Goal: Transaction & Acquisition: Purchase product/service

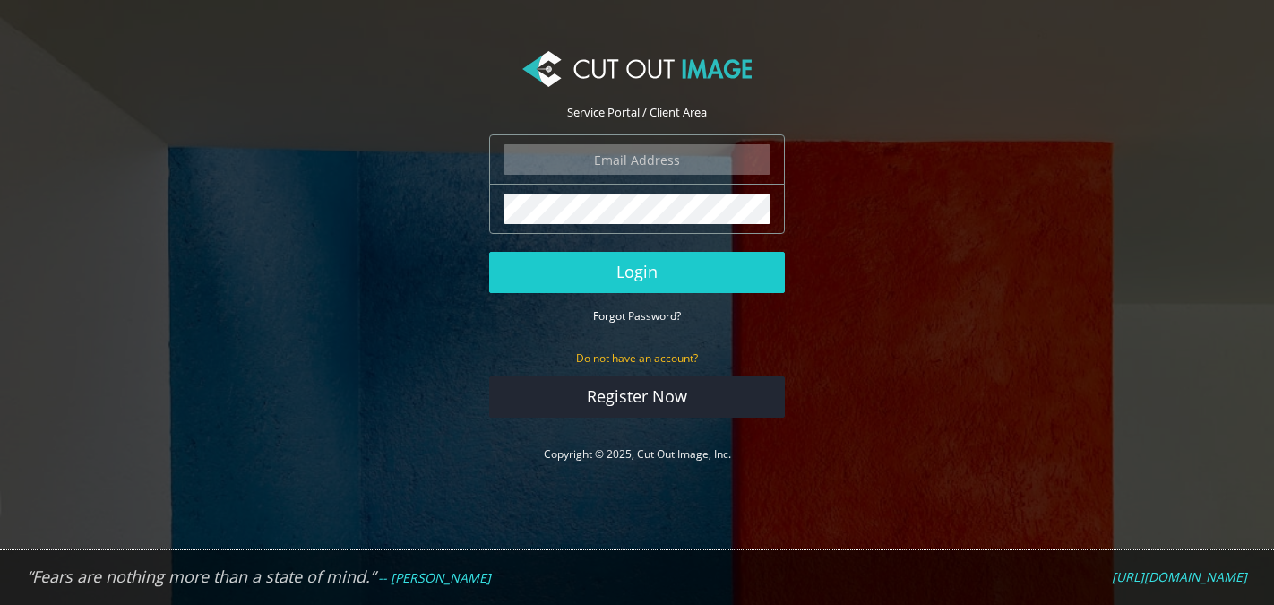
click at [607, 156] on input "email" at bounding box center [637, 159] width 267 height 30
click at [0, 489] on com-1password-button at bounding box center [0, 489] width 0 height 0
type input "grace@milestone.inc"
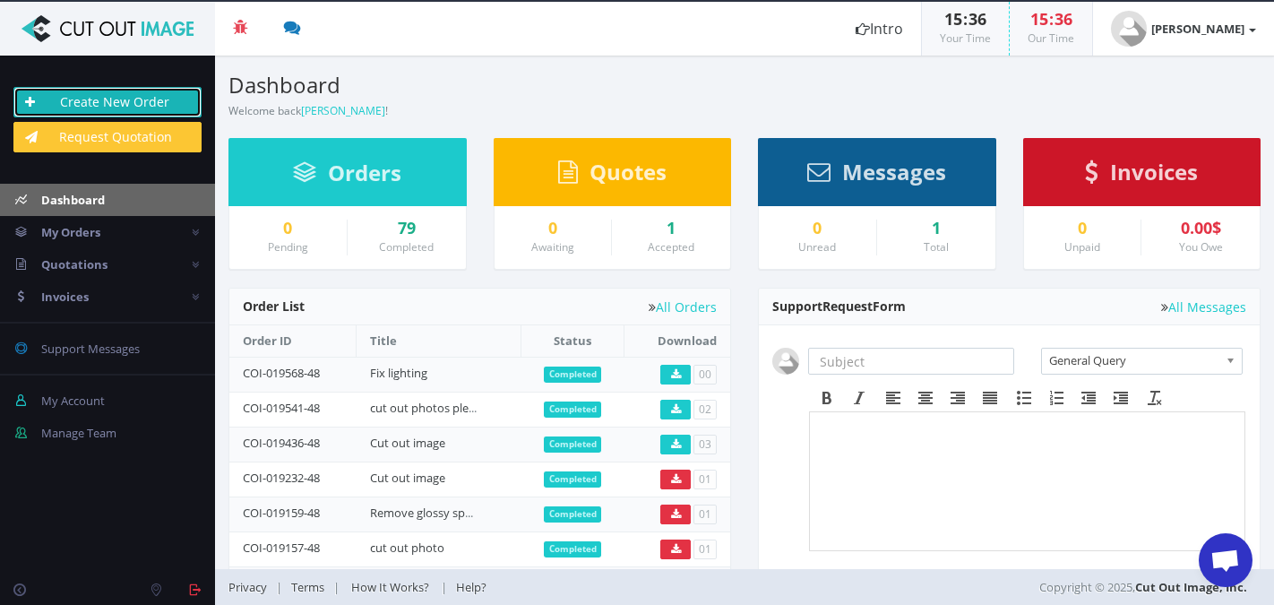
click at [114, 104] on link "Create New Order" at bounding box center [107, 102] width 188 height 30
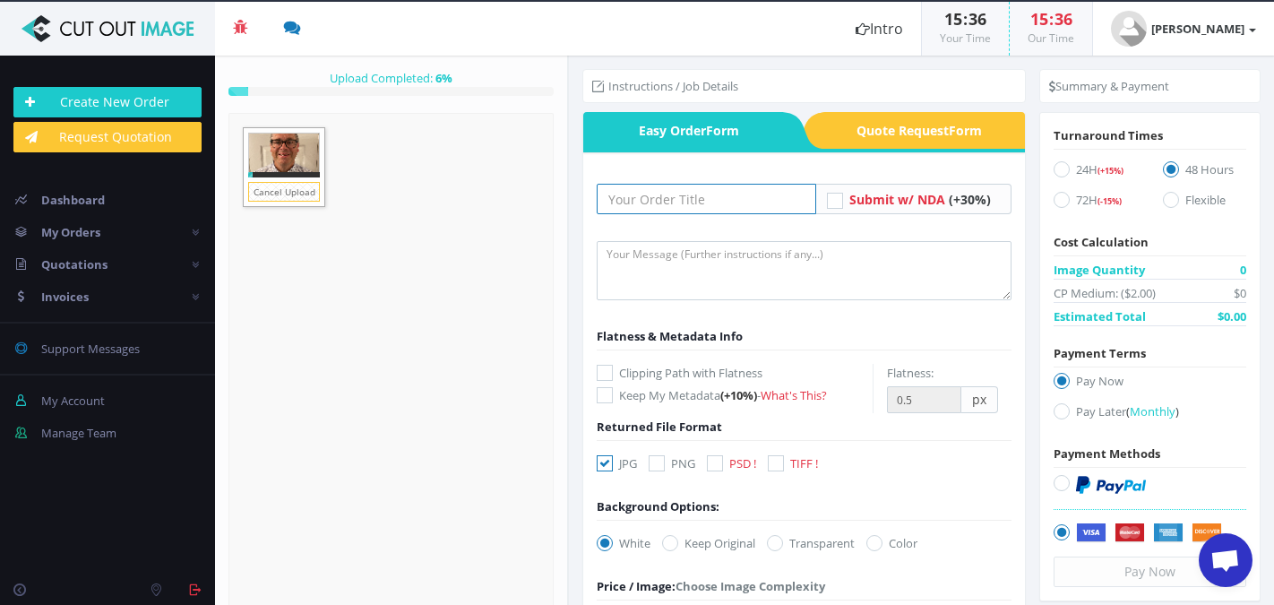
click at [687, 206] on input "text" at bounding box center [707, 199] width 220 height 30
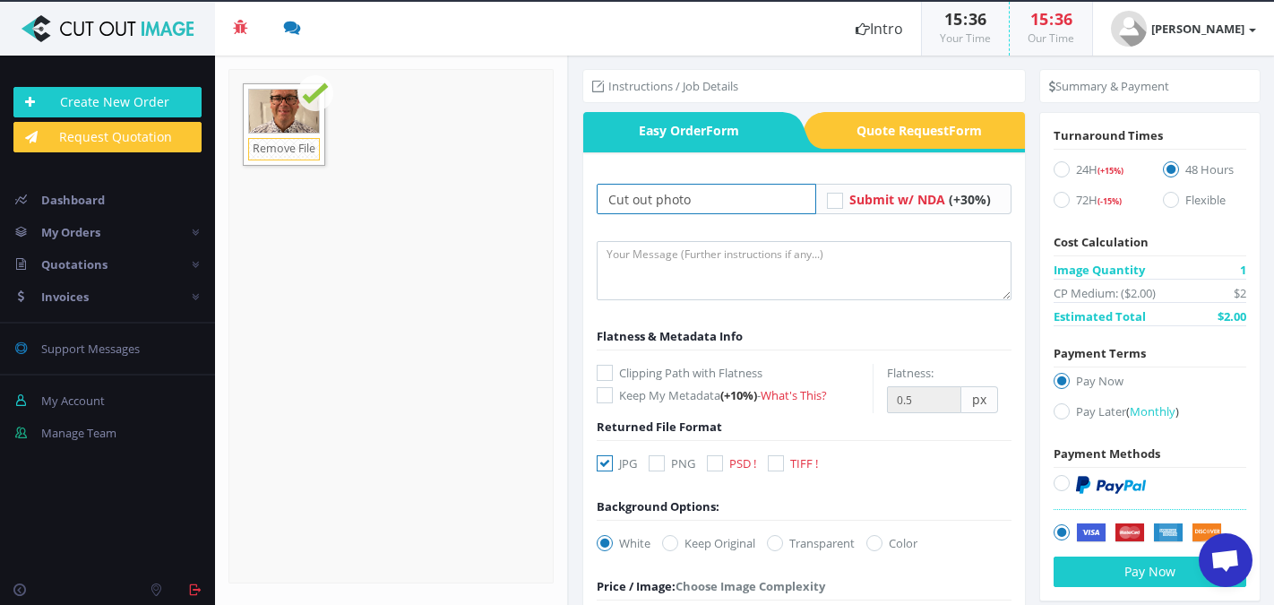
type input "Cut out photo"
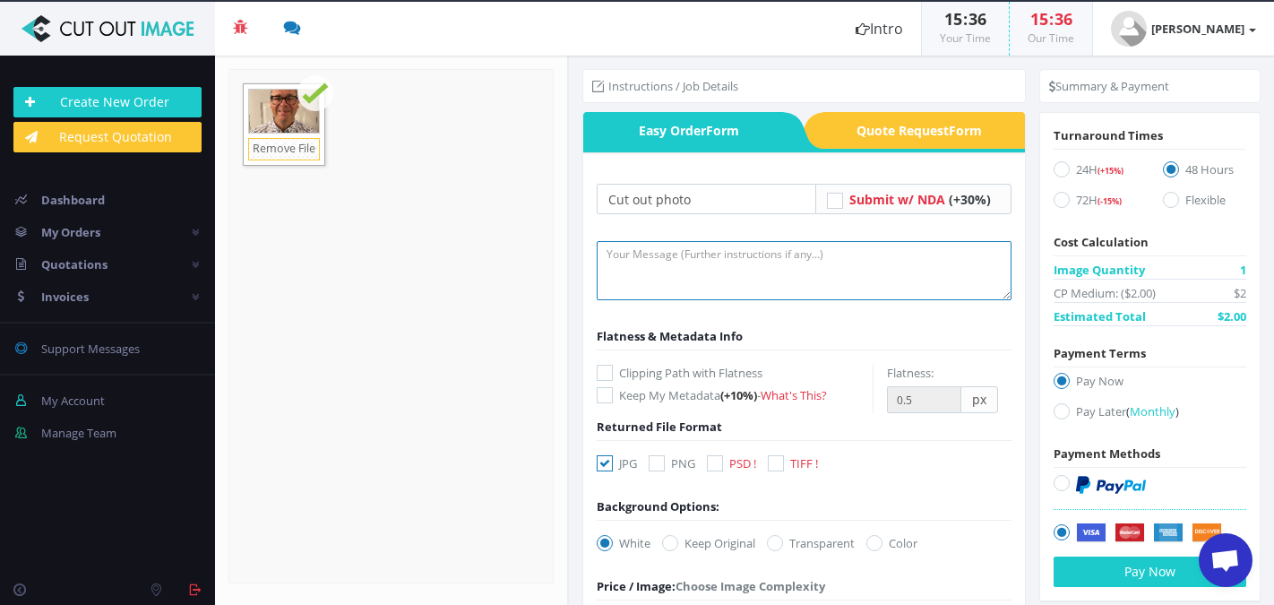
click at [659, 249] on textarea at bounding box center [804, 270] width 415 height 59
type textarea "hi! we need this photo cut out please, thank you!"
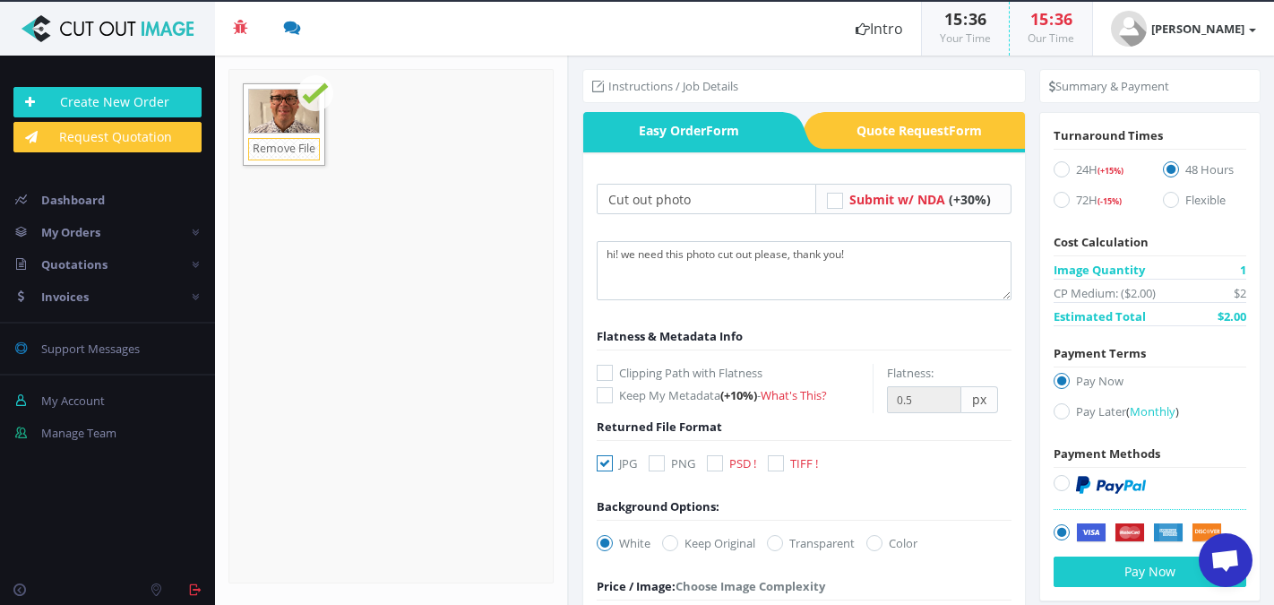
click at [649, 461] on div "JPG PNG PSD ! TIFF !" at bounding box center [711, 466] width 257 height 25
click at [654, 463] on icon at bounding box center [657, 463] width 16 height 16
click at [654, 463] on input "PNG" at bounding box center [659, 464] width 12 height 12
checkbox input "true"
click at [601, 464] on icon at bounding box center [605, 463] width 16 height 16
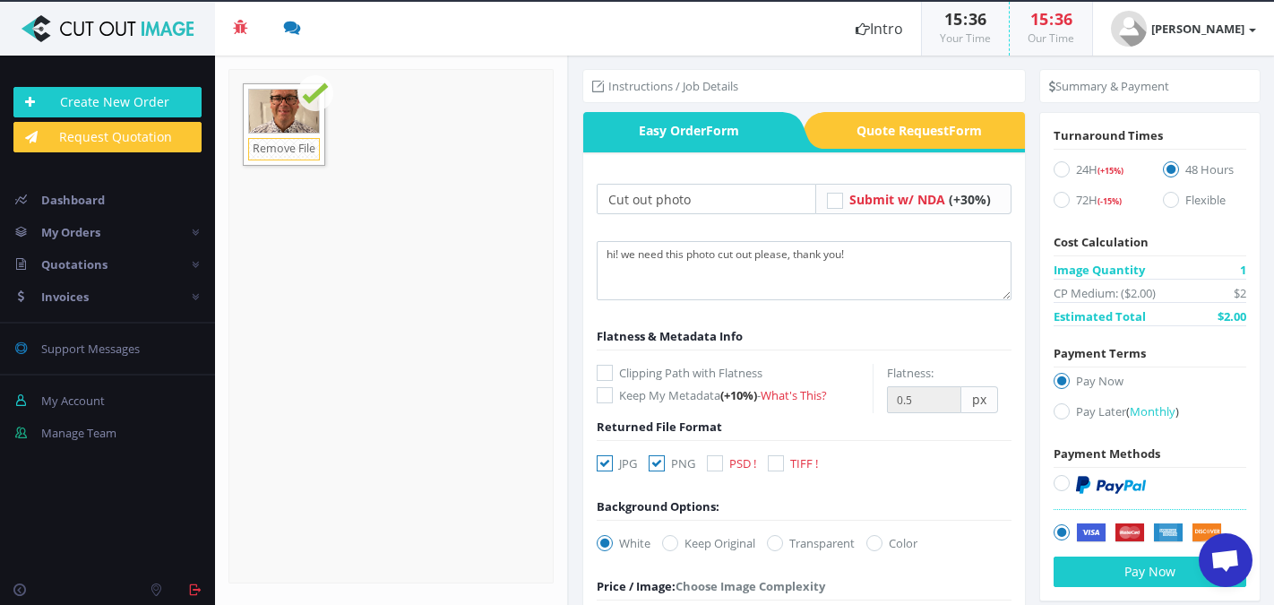
click at [601, 464] on input "JPG" at bounding box center [607, 464] width 12 height 12
checkbox input "false"
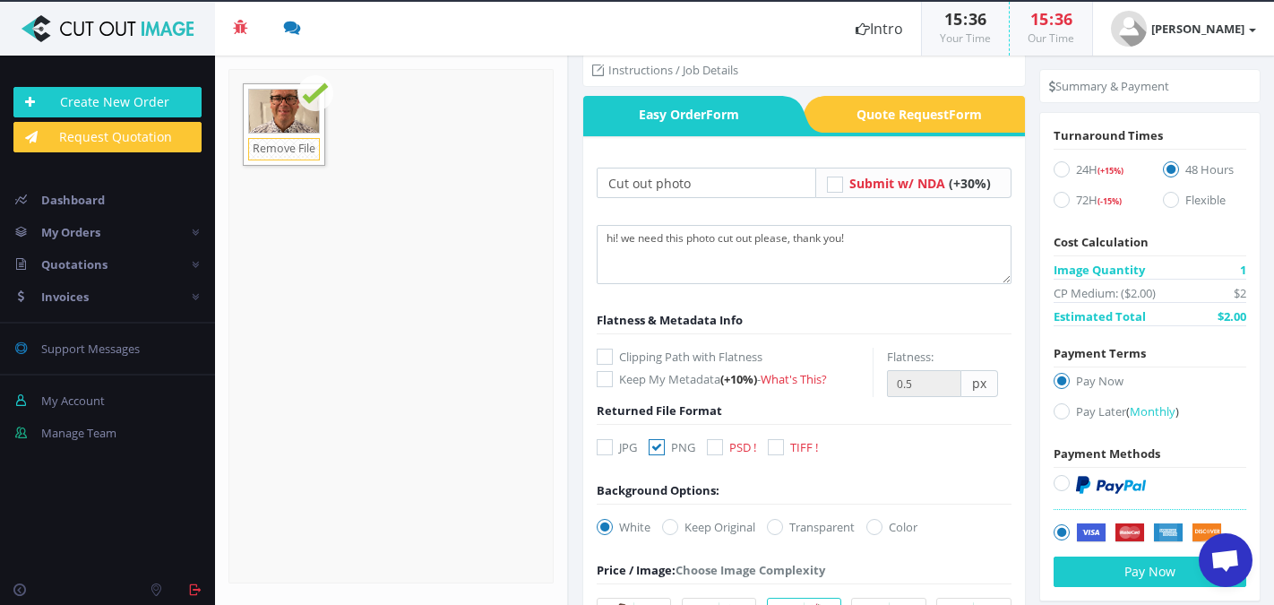
click at [783, 529] on icon at bounding box center [775, 527] width 16 height 16
click at [783, 529] on input "Transparent" at bounding box center [777, 527] width 12 height 12
radio input "true"
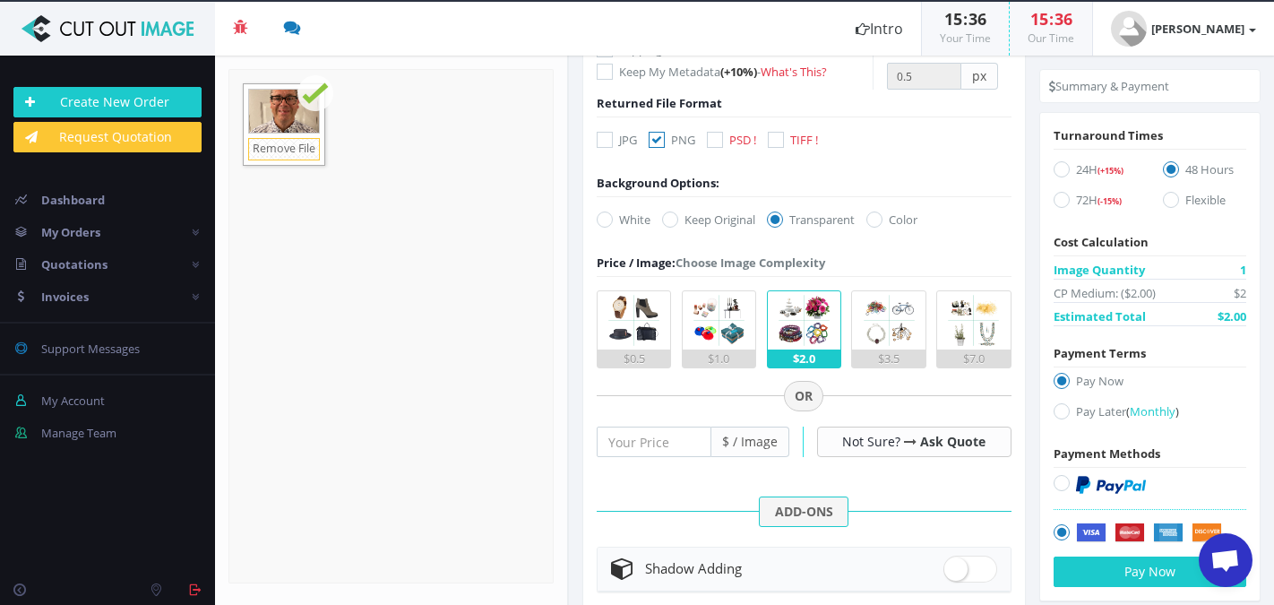
scroll to position [324, 0]
click at [1099, 577] on button "Pay Now" at bounding box center [1150, 571] width 193 height 30
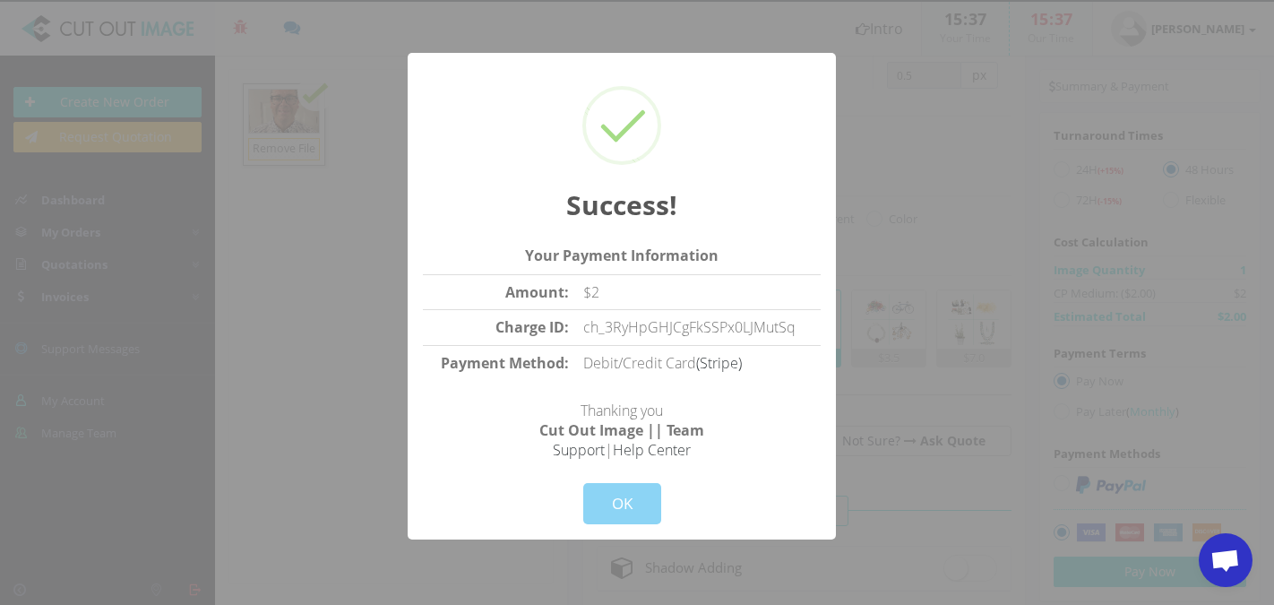
click at [487, 206] on h2 "Success!" at bounding box center [622, 205] width 398 height 36
click at [616, 511] on button "OK" at bounding box center [622, 503] width 78 height 41
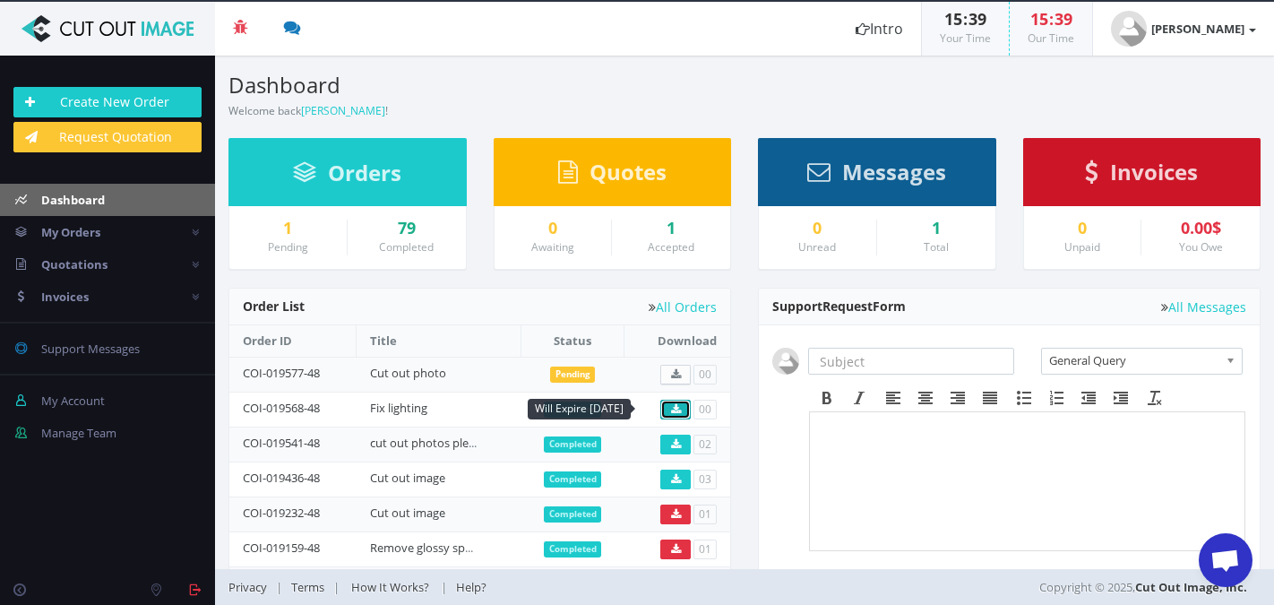
click at [671, 409] on icon at bounding box center [676, 409] width 10 height 11
